Goal: Task Accomplishment & Management: Manage account settings

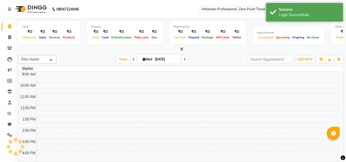
select select "en"
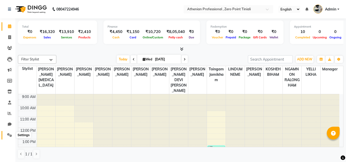
click at [9, 133] on icon at bounding box center [9, 135] width 5 height 4
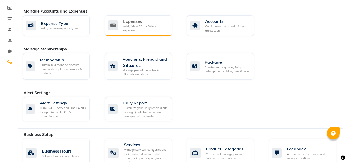
scroll to position [189, 0]
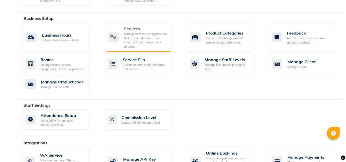
click at [143, 37] on div "Manage services, categories and their pricing, duration. Print menu, or import,…" at bounding box center [146, 40] width 44 height 17
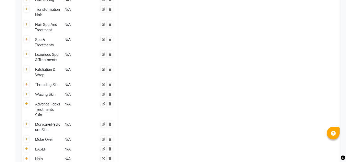
scroll to position [543, 0]
click at [29, 136] on link at bounding box center [26, 139] width 5 height 6
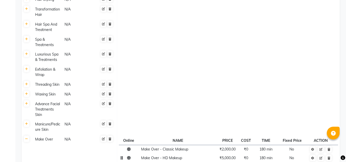
scroll to position [569, 0]
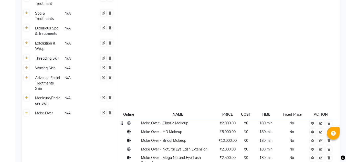
click at [230, 119] on td "₹2,000.00" at bounding box center [227, 123] width 23 height 9
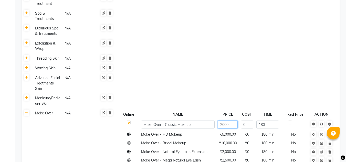
click at [224, 120] on input "2000" at bounding box center [228, 124] width 20 height 8
type input "2500"
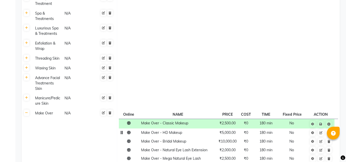
click at [302, 128] on td "No" at bounding box center [292, 132] width 28 height 9
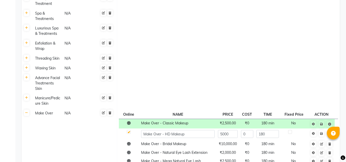
click at [231, 121] on span "₹2,500.00" at bounding box center [228, 123] width 16 height 5
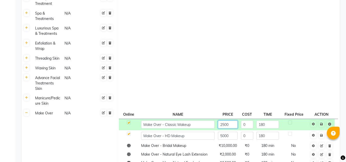
click at [225, 120] on input "2500" at bounding box center [228, 124] width 20 height 8
type input "2000"
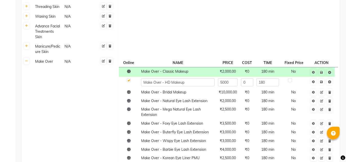
scroll to position [621, 0]
click at [181, 96] on td "Make Over - Natural Eye Lash Extension" at bounding box center [177, 100] width 77 height 9
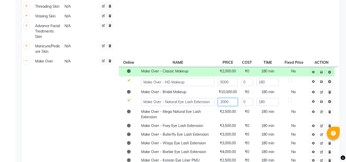
click at [225, 98] on input "2000" at bounding box center [228, 102] width 20 height 8
type input "2500"
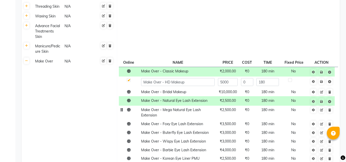
click at [225, 107] on span "₹2,500.00" at bounding box center [228, 109] width 16 height 5
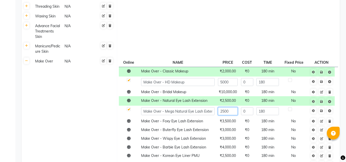
click at [224, 107] on input "2500" at bounding box center [228, 111] width 20 height 8
type input "3000"
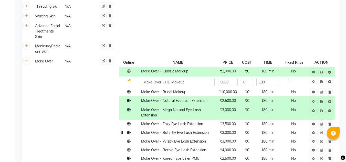
click at [230, 128] on td "₹3,000.00" at bounding box center [227, 132] width 23 height 9
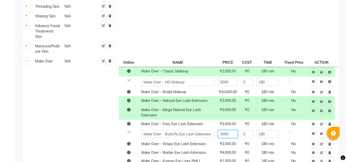
click at [222, 130] on input "3000" at bounding box center [228, 134] width 20 height 8
type input "3500"
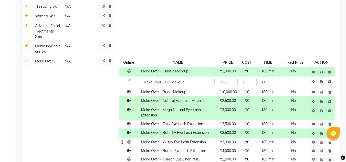
click at [230, 138] on td "₹3,000.00" at bounding box center [227, 142] width 23 height 9
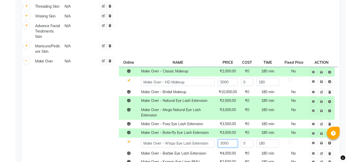
click at [226, 139] on input "3000" at bounding box center [228, 143] width 20 height 8
type input "3500"
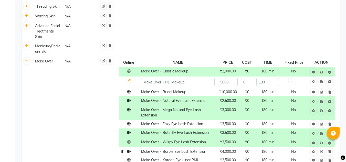
click at [227, 147] on td "₹4,000.00" at bounding box center [227, 151] width 23 height 9
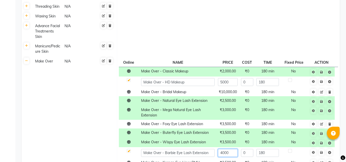
click at [230, 149] on input "4000" at bounding box center [228, 153] width 20 height 8
type input "4"
type input "5000"
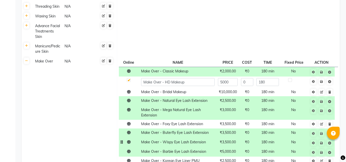
click at [226, 140] on span "₹3,500.00" at bounding box center [228, 142] width 16 height 5
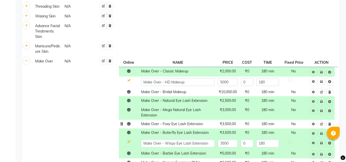
click at [230, 122] on span "₹3,500.00" at bounding box center [228, 124] width 16 height 5
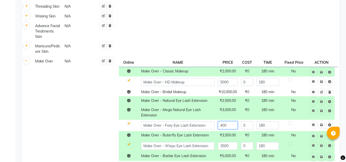
type input "4000"
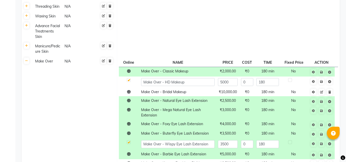
click at [83, 98] on td "Make Over N/A" at bounding box center [74, 150] width 86 height 186
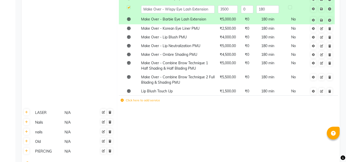
scroll to position [756, 0]
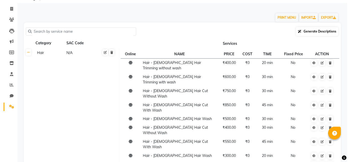
scroll to position [0, 0]
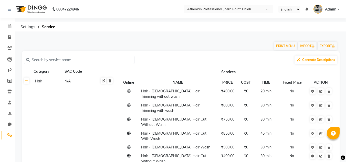
click at [330, 8] on span "Admin" at bounding box center [330, 9] width 11 height 5
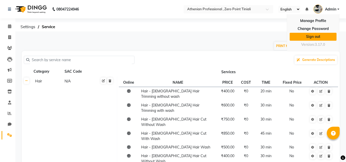
click at [310, 35] on link "Sign out" at bounding box center [312, 37] width 47 height 8
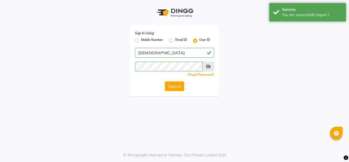
click at [141, 41] on label "Mobile Number" at bounding box center [152, 41] width 22 height 6
click at [141, 41] on input "Mobile Number" at bounding box center [142, 39] width 3 height 3
radio input "true"
radio input "false"
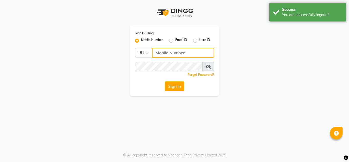
click at [165, 53] on input "Username" at bounding box center [183, 53] width 62 height 10
type input "8413856557"
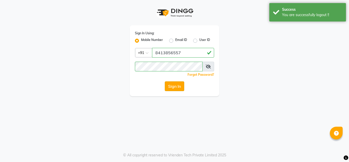
click at [178, 86] on button "Sign In" at bounding box center [174, 86] width 19 height 10
